Goal: Transaction & Acquisition: Purchase product/service

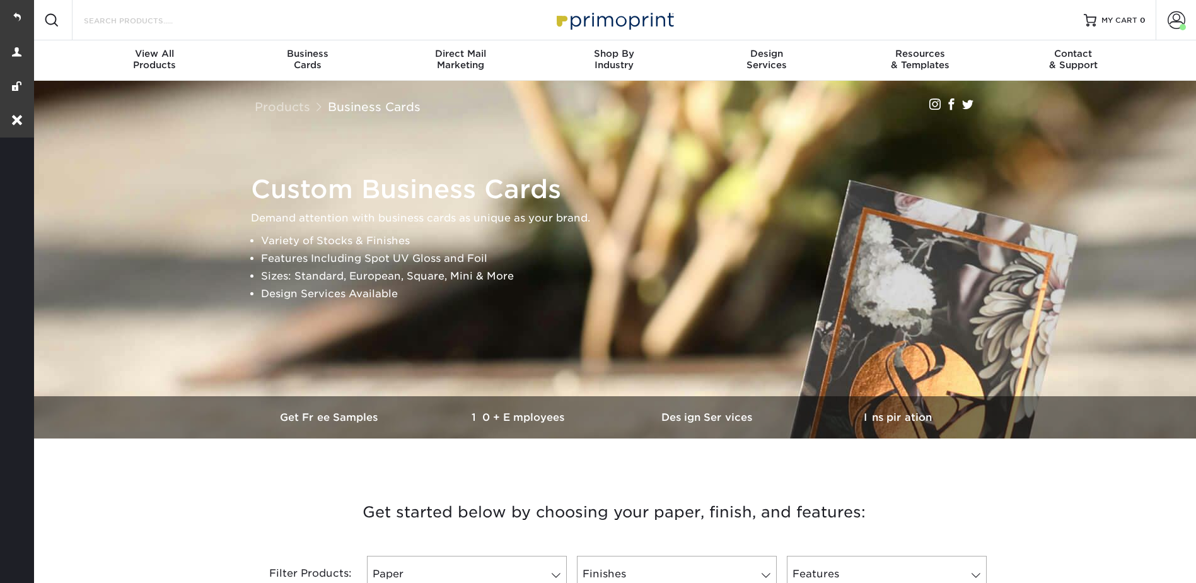
click at [88, 23] on input "Search Products" at bounding box center [144, 20] width 123 height 15
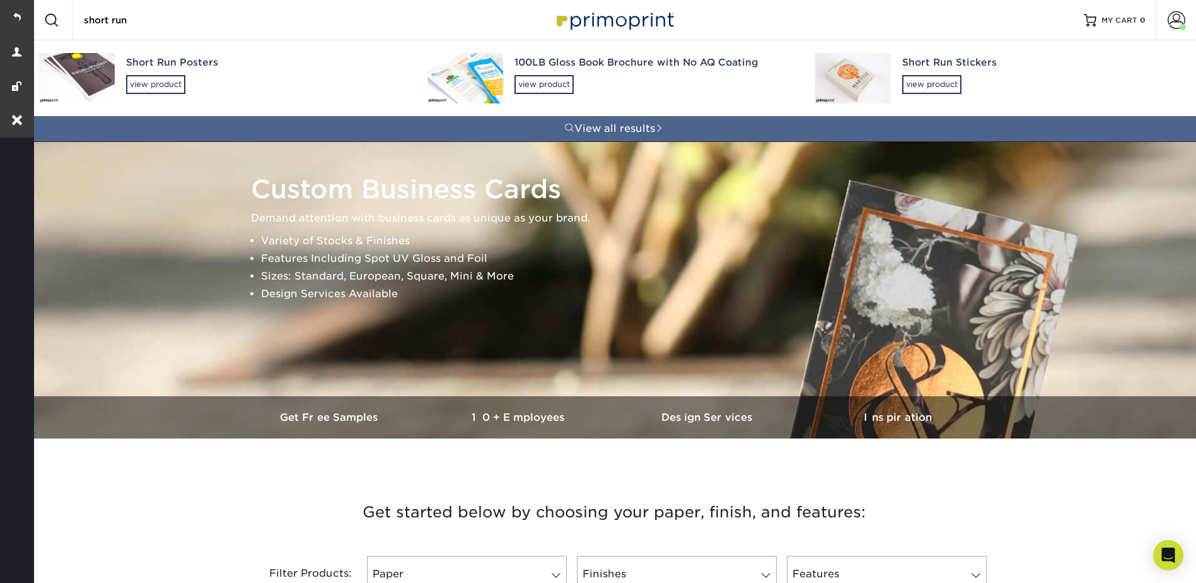
type input "short run"
click at [156, 71] on div "Short Run Posters view product" at bounding box center [265, 74] width 279 height 69
click at [168, 61] on div "Short Run Posters" at bounding box center [265, 62] width 279 height 15
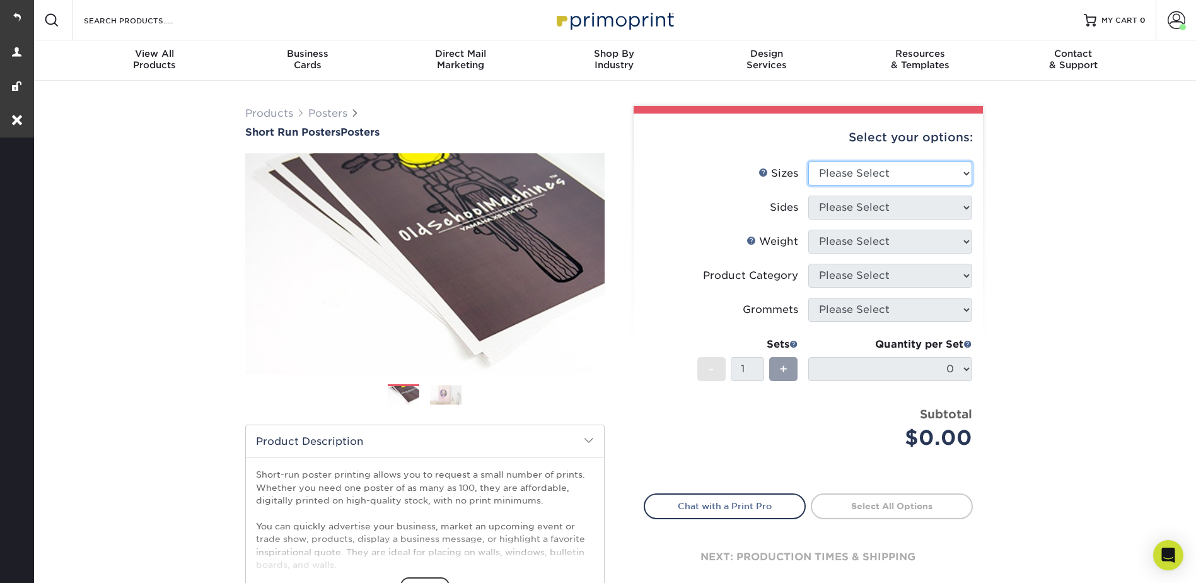
click at [833, 172] on select "Please Select 12" x 12" 12" x 15" 12" x 17" 12" x 18" 12" x 20" 12" x 24" 12" x…" at bounding box center [890, 173] width 164 height 24
select select "14.00x22.00"
click at [808, 161] on select "Please Select 12" x 12" 12" x 15" 12" x 17" 12" x 18" 12" x 20" 12" x 24" 12" x…" at bounding box center [890, 173] width 164 height 24
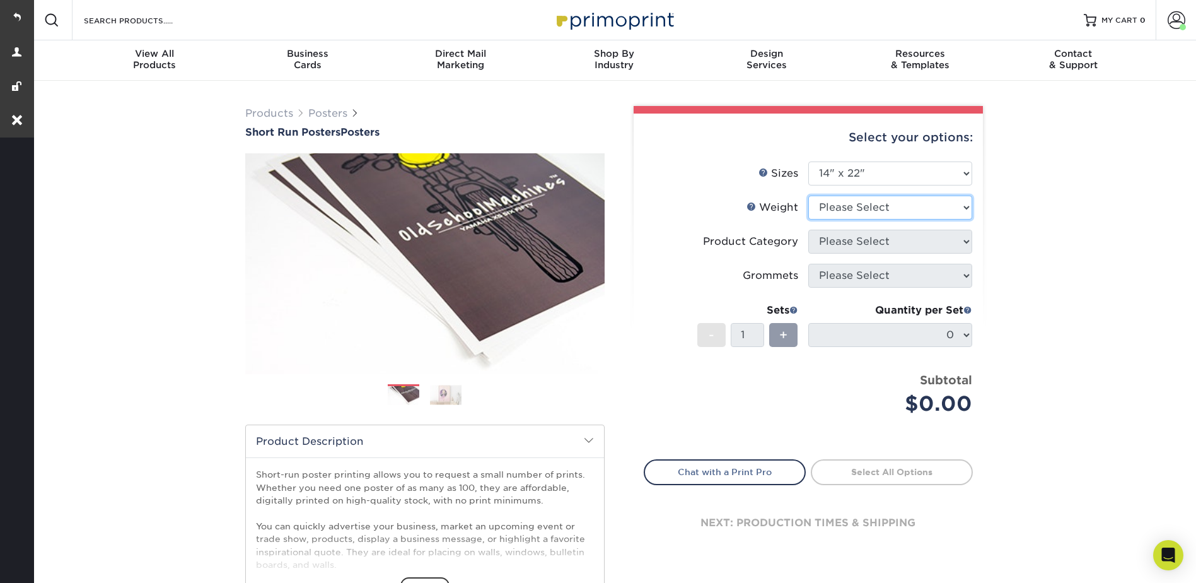
drag, startPoint x: 834, startPoint y: 216, endPoint x: 829, endPoint y: 212, distance: 6.5
click at [830, 215] on select "Please Select 12PTC2S 8PHOTO" at bounding box center [890, 207] width 164 height 24
click at [845, 211] on select "Please Select 12PTC2S 8PHOTO" at bounding box center [890, 207] width 164 height 24
click at [865, 200] on select "Please Select 12PTC2S 8PHOTO" at bounding box center [890, 207] width 164 height 24
select select "8PHOTO"
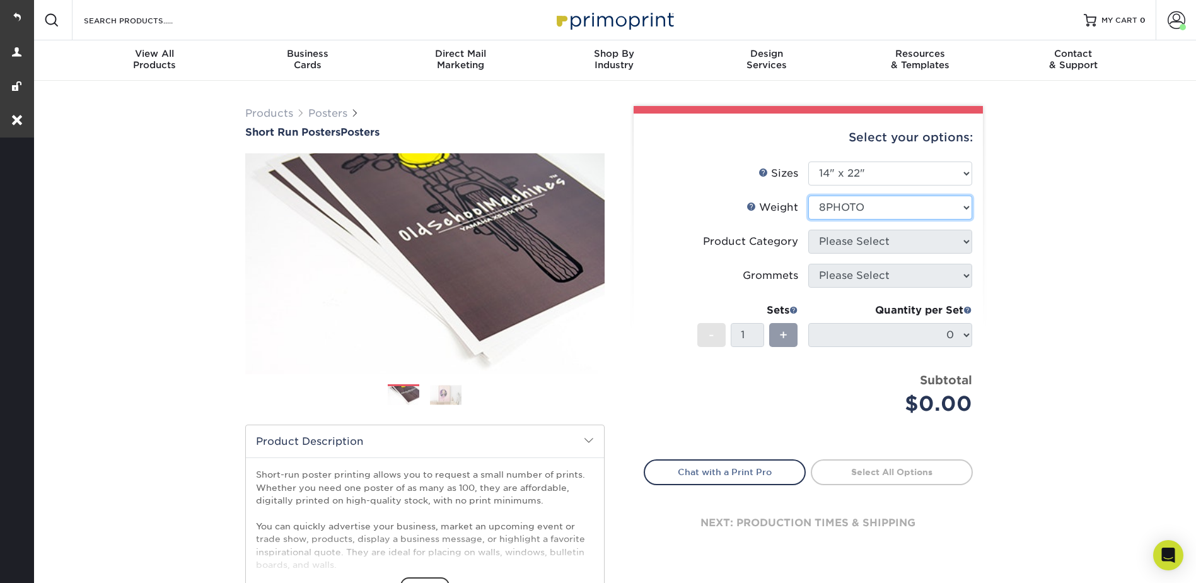
click at [808, 195] on select "Please Select 12PTC2S 8PHOTO" at bounding box center [890, 207] width 164 height 24
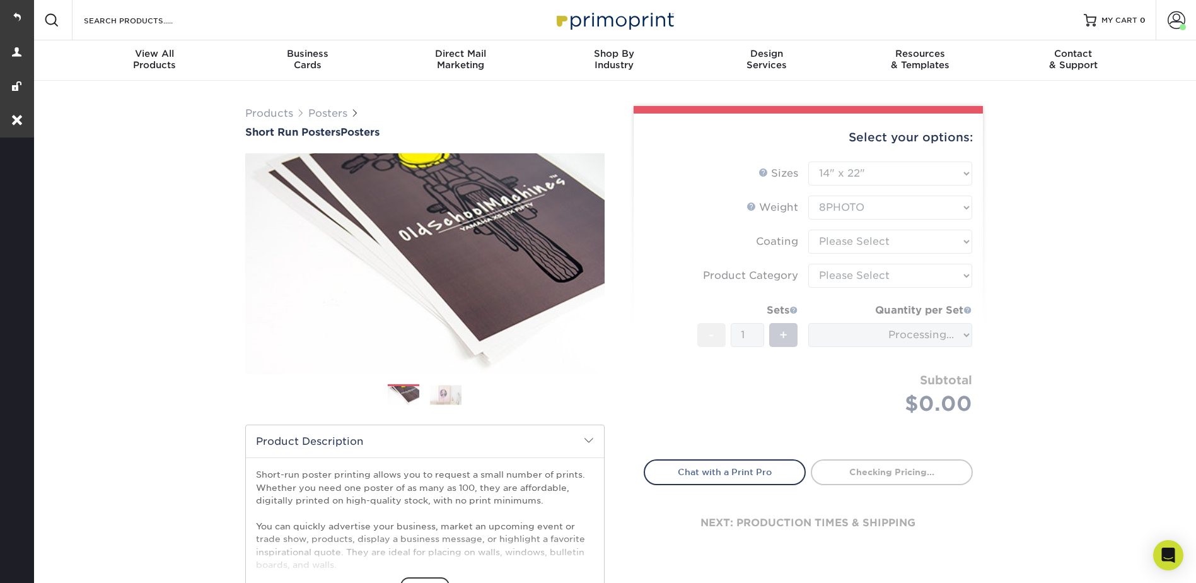
click at [839, 239] on form "Sizes Help Sizes Please Select 12" x 12" 12" x 15" 12" x 17" 12" x 18" 12" x 20…" at bounding box center [808, 302] width 329 height 283
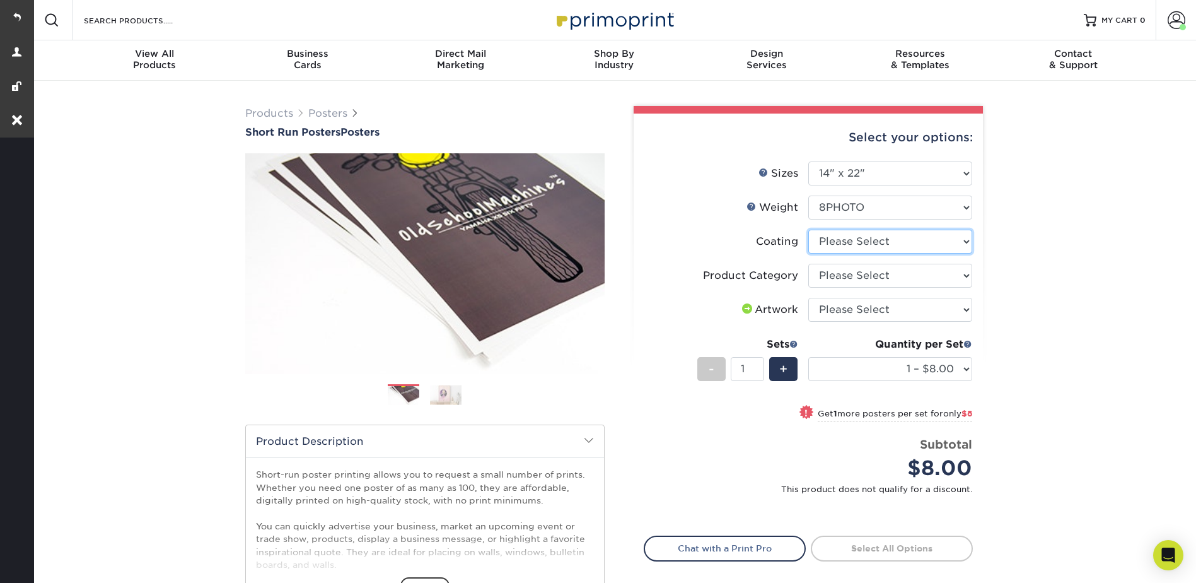
click at [838, 238] on select at bounding box center [890, 242] width 164 height 24
select select "3e7618de-abca-4bda-9f97-8b9129e913d8"
click at [808, 230] on select at bounding box center [890, 242] width 164 height 24
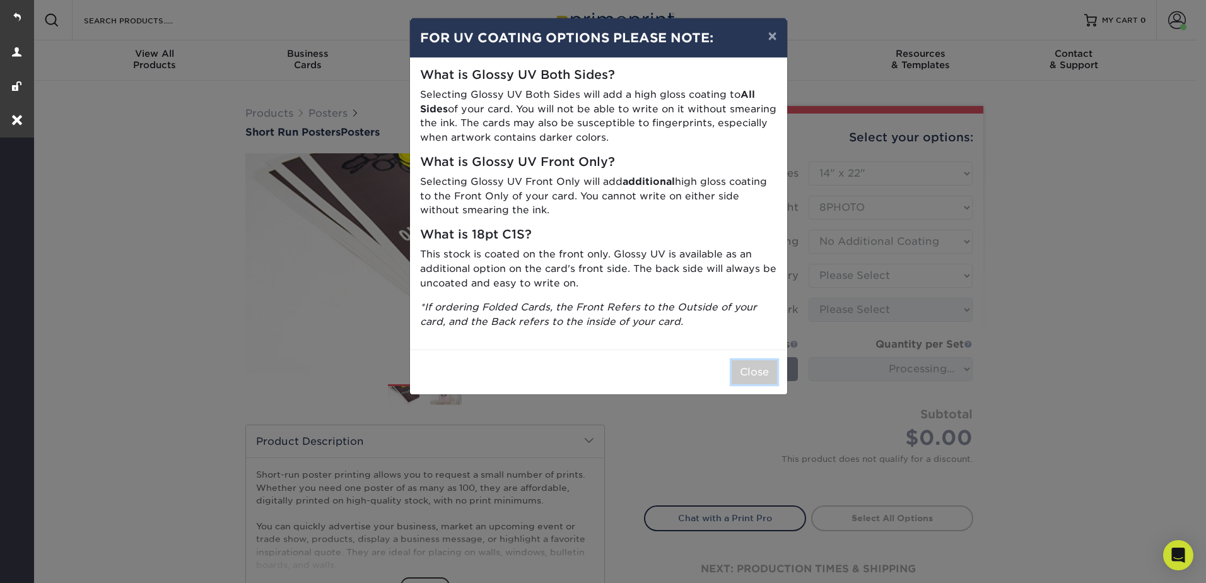
drag, startPoint x: 759, startPoint y: 374, endPoint x: 782, endPoint y: 346, distance: 36.2
click at [758, 374] on button "Close" at bounding box center [753, 372] width 45 height 24
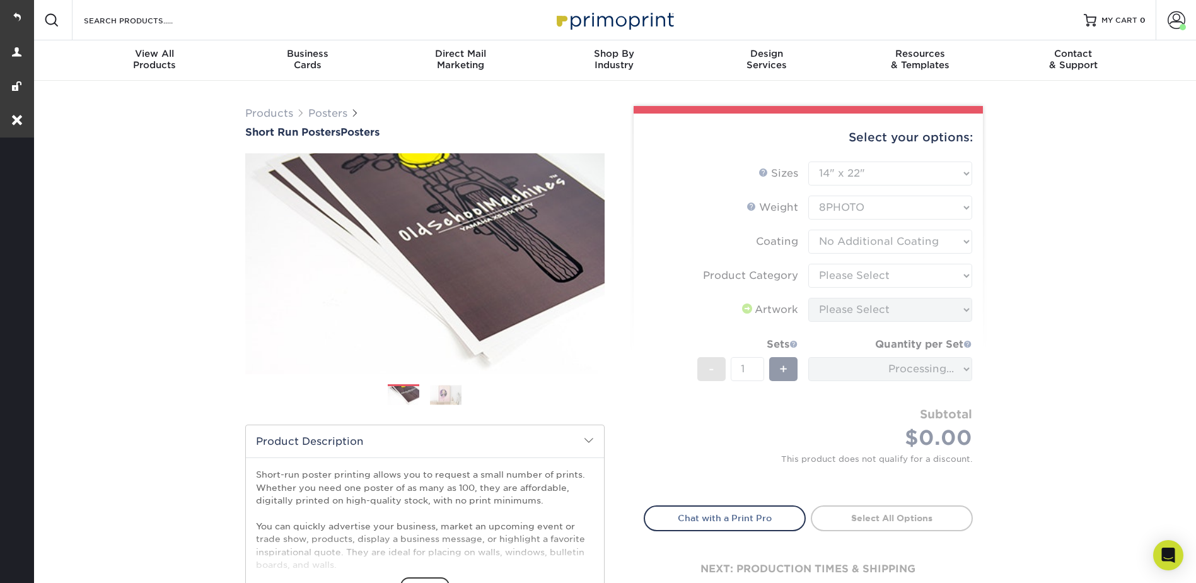
click at [847, 302] on form "Sizes Help Sizes Please Select 12" x 12" 12" x 15" 12" x 17" 12" x 18" 12" x 20…" at bounding box center [808, 325] width 329 height 329
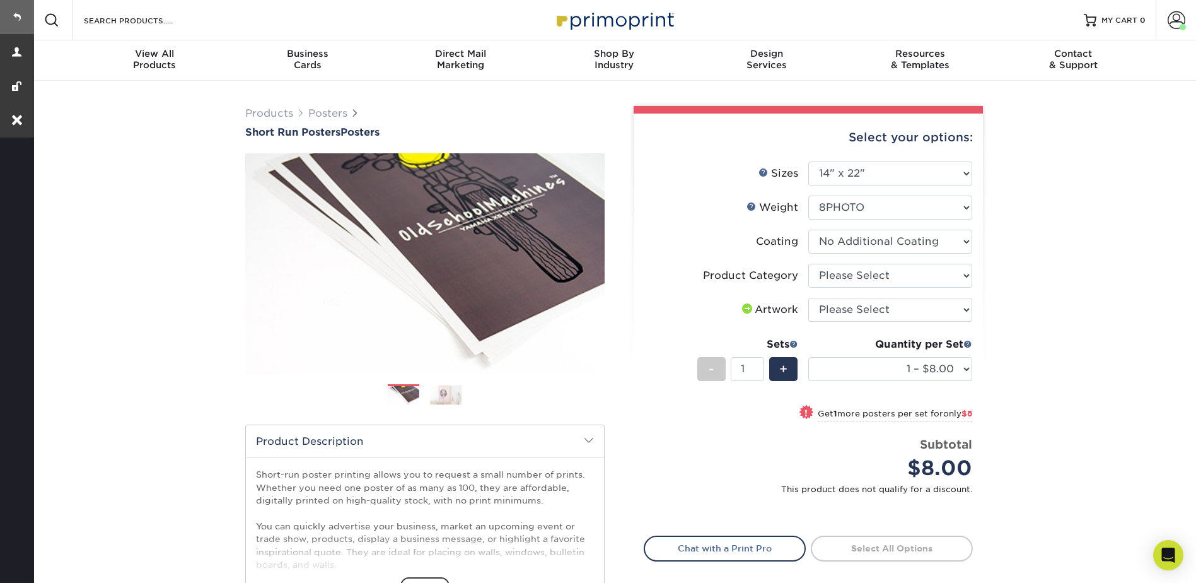
click at [11, 24] on link at bounding box center [17, 17] width 34 height 34
